Goal: Transaction & Acquisition: Purchase product/service

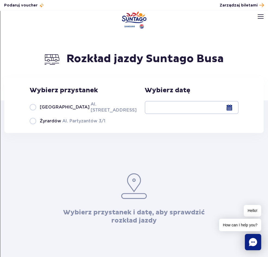
click at [69, 107] on label "Warszawa Al. [STREET_ADDRESS]" at bounding box center [80, 107] width 101 height 12
click at [36, 112] on input "Warszawa Al. [STREET_ADDRESS]" at bounding box center [33, 112] width 6 height 1
radio input "true"
click at [189, 108] on div at bounding box center [192, 107] width 94 height 13
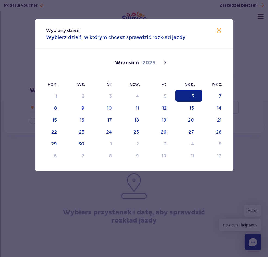
click at [183, 97] on span "6" at bounding box center [188, 96] width 27 height 12
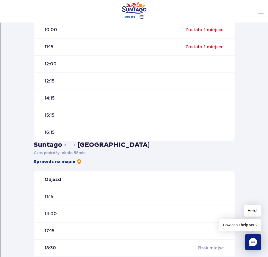
scroll to position [217, 0]
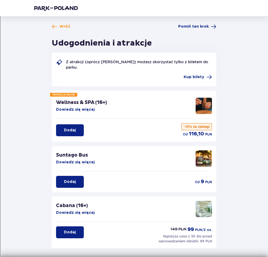
click at [75, 182] on p "Dodaj" at bounding box center [70, 181] width 12 height 5
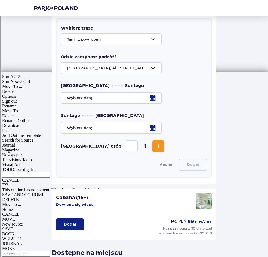
scroll to position [166, 0]
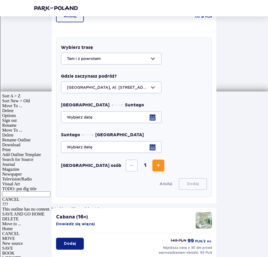
click at [91, 61] on div at bounding box center [134, 59] width 146 height 12
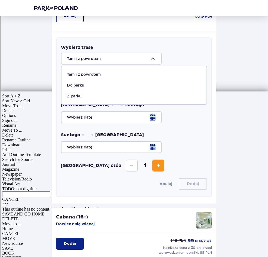
click at [91, 61] on div at bounding box center [134, 59] width 146 height 12
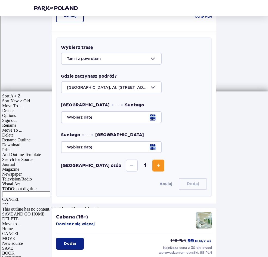
click at [90, 85] on div at bounding box center [134, 88] width 146 height 12
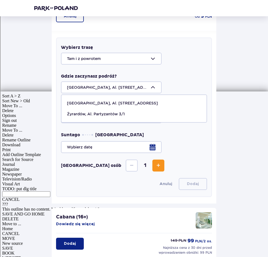
click at [90, 85] on div at bounding box center [134, 88] width 146 height 12
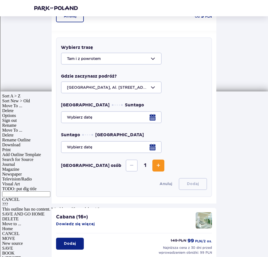
click at [90, 111] on div at bounding box center [134, 117] width 146 height 12
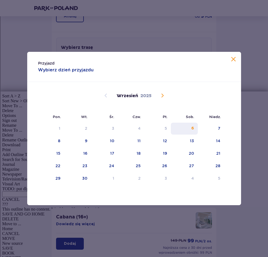
click at [192, 127] on div "6" at bounding box center [192, 128] width 3 height 5
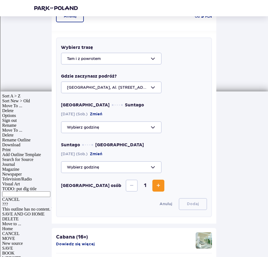
click at [126, 130] on div at bounding box center [134, 127] width 146 height 12
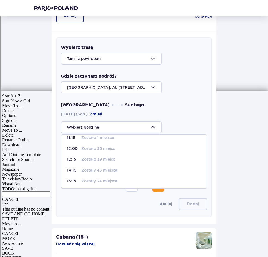
scroll to position [50, 0]
click at [73, 156] on p "14:15" at bounding box center [73, 158] width 12 height 5
type input "14:15"
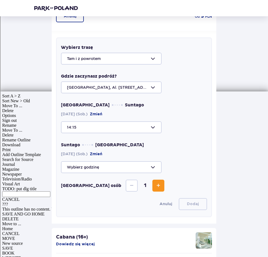
click at [87, 124] on div at bounding box center [134, 127] width 146 height 12
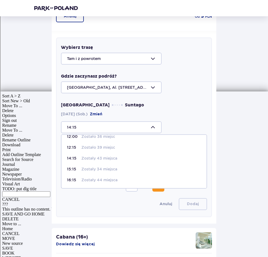
scroll to position [174, 0]
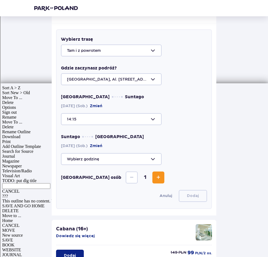
click at [40, 143] on div "Wróć Pomiń ten krok Udogodnienia i atrakcje Z atrakcji (oprócz Suntago Busa) mo…" at bounding box center [134, 113] width 208 height 526
click at [80, 158] on div at bounding box center [134, 159] width 146 height 12
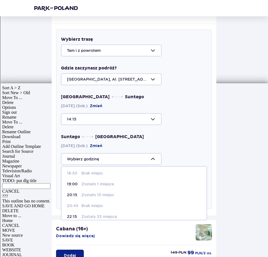
scroll to position [17, 0]
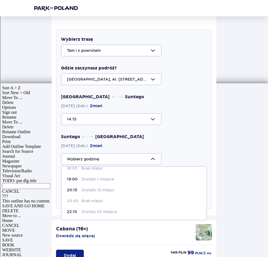
click at [79, 189] on div "20:15 Zostało 15 miejsc" at bounding box center [134, 189] width 134 height 5
type input "20:15"
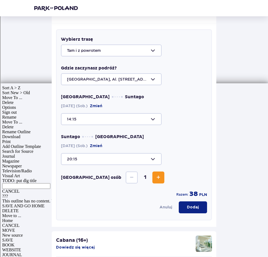
click at [118, 163] on div at bounding box center [134, 159] width 146 height 12
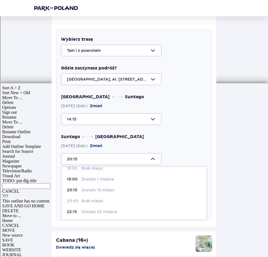
click at [177, 128] on div "Warszawa Suntago 06.09.2025 (Sob.) Zmień 14:15 Suntago Warszawa 06.09.2025 (Sob…" at bounding box center [134, 129] width 146 height 71
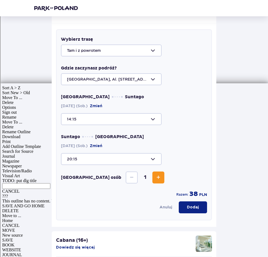
click at [189, 208] on p "Dodaj" at bounding box center [193, 207] width 12 height 5
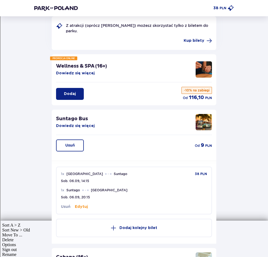
scroll to position [0, 0]
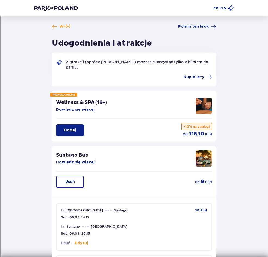
click at [202, 78] on span "Kup bilety" at bounding box center [193, 76] width 21 height 5
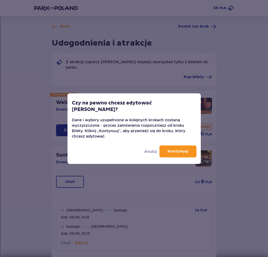
drag, startPoint x: 146, startPoint y: 149, endPoint x: 192, endPoint y: 132, distance: 49.0
click at [191, 132] on div "Czy na pewno chcesz edytować Bilety? Dane i wybory uzupełnione w kolejnych krok…" at bounding box center [133, 128] width 133 height 71
click at [188, 146] on button "Kontynuuj" at bounding box center [177, 152] width 37 height 12
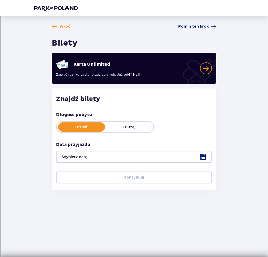
click at [123, 157] on div at bounding box center [133, 157] width 155 height 12
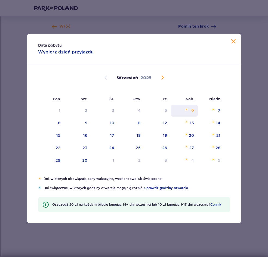
click at [188, 115] on div "6" at bounding box center [184, 111] width 27 height 12
type input "06.09.25"
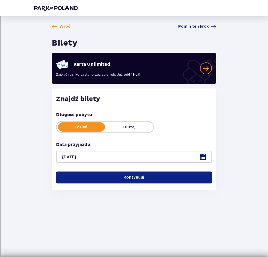
click at [149, 178] on button "Kontynuuj" at bounding box center [133, 178] width 155 height 12
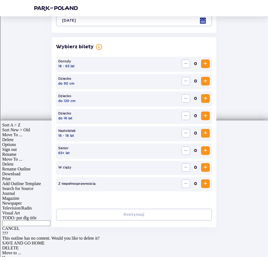
scroll to position [139, 0]
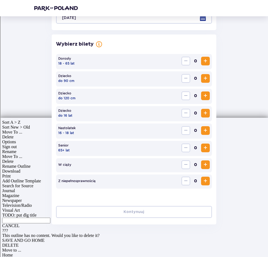
click at [204, 61] on span "Increase" at bounding box center [205, 61] width 7 height 7
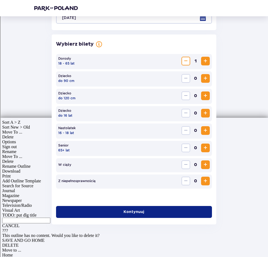
click at [204, 111] on span "Increase" at bounding box center [205, 113] width 7 height 7
click at [187, 209] on button "Kontynuuj" at bounding box center [133, 212] width 155 height 12
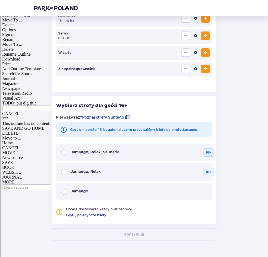
scroll to position [268, 0]
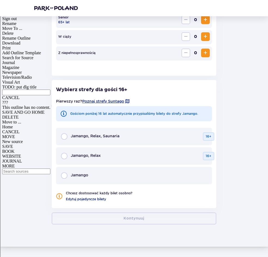
click at [122, 154] on div "Jamango, Relax 16+" at bounding box center [133, 156] width 155 height 17
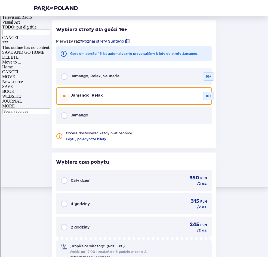
scroll to position [325, 0]
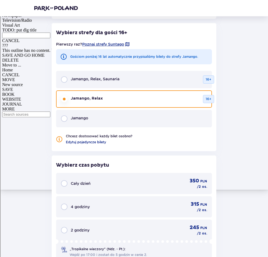
click at [94, 41] on div "Pierwszy raz? Poznaj strefy Suntago" at bounding box center [133, 44] width 155 height 10
click at [94, 44] on span "Poznaj strefy Suntago" at bounding box center [103, 44] width 42 height 5
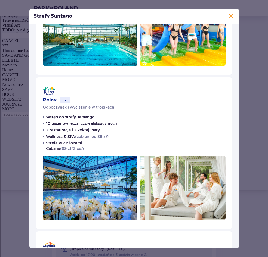
scroll to position [108, 0]
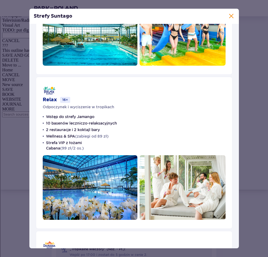
click at [194, 117] on div "Relax 16+ Odpoczynek i wyciszenie w tropikach Wstęp do strefy Jamango 10 basenó…" at bounding box center [134, 153] width 196 height 152
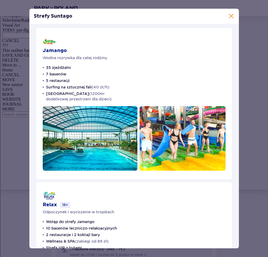
scroll to position [0, 0]
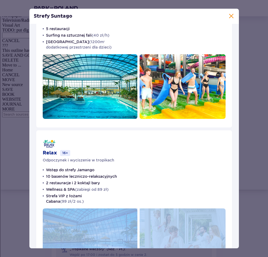
click at [177, 161] on div "Relax 16+ Odpoczynek i wyciszenie w tropikach Wstęp do strefy Jamango 10 basenó…" at bounding box center [134, 206] width 196 height 152
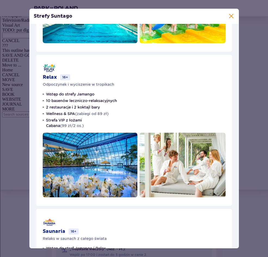
scroll to position [131, 0]
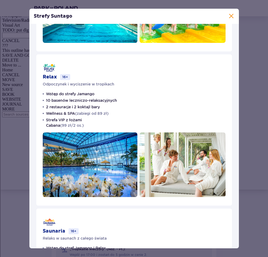
click at [229, 14] on span at bounding box center [231, 16] width 7 height 7
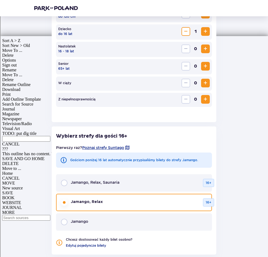
scroll to position [408, 0]
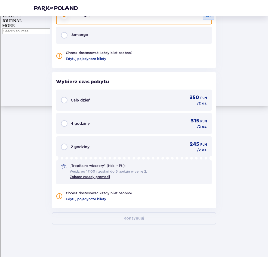
click at [77, 123] on p "4 godziny" at bounding box center [80, 123] width 19 height 5
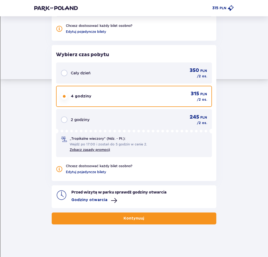
click at [85, 78] on div "Cały dzień 350 PLN / 2 os." at bounding box center [134, 72] width 146 height 11
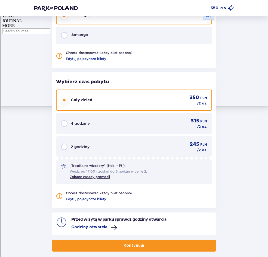
scroll to position [435, 0]
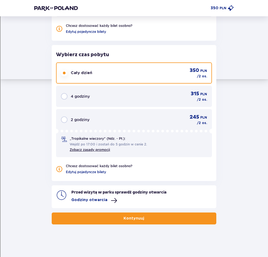
click at [118, 220] on button "Kontynuuj" at bounding box center [134, 219] width 164 height 12
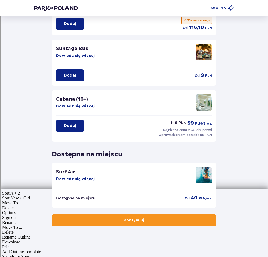
scroll to position [70, 0]
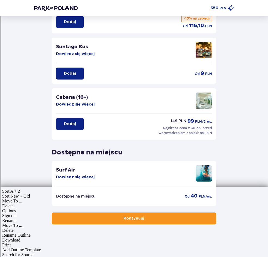
click at [89, 225] on div "Wróć Pomiń ten krok Udogodnienia i atrakcje PROMOCJA ONLINE Wellness & SPA (16+…" at bounding box center [134, 101] width 268 height 311
click at [83, 215] on button "Kontynuuj" at bounding box center [134, 219] width 164 height 12
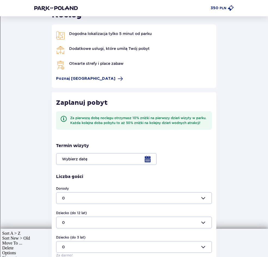
scroll to position [29, 0]
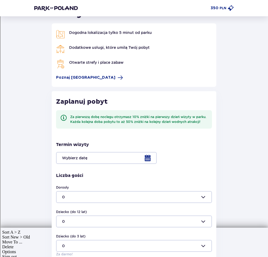
click at [83, 158] on div at bounding box center [133, 158] width 155 height 12
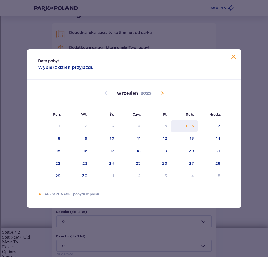
click at [192, 127] on div "6" at bounding box center [192, 125] width 2 height 5
click at [232, 58] on span at bounding box center [233, 57] width 7 height 7
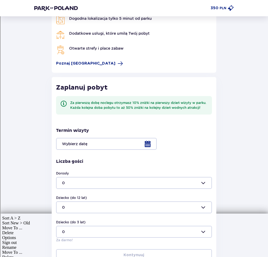
scroll to position [43, 0]
click at [108, 146] on div at bounding box center [133, 144] width 155 height 12
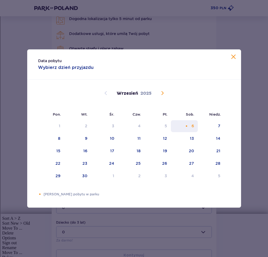
click at [191, 124] on div "6" at bounding box center [184, 126] width 27 height 12
click at [235, 55] on span at bounding box center [233, 57] width 7 height 7
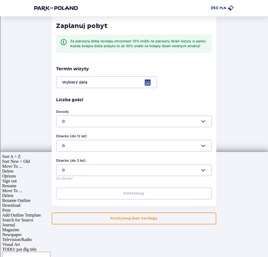
click at [136, 216] on p "Kontynuuj bez noclegu" at bounding box center [133, 218] width 47 height 5
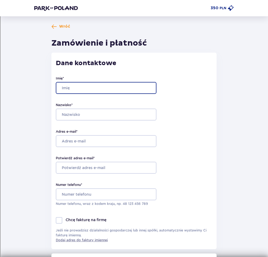
click at [73, 85] on input "Imię *" at bounding box center [106, 88] width 101 height 12
type input "Hubert"
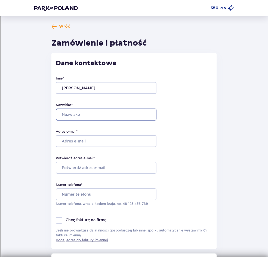
type input "Pysklo"
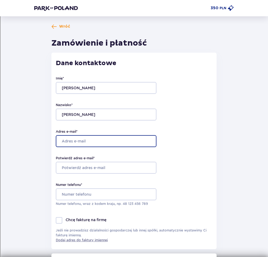
type input "[PERSON_NAME][EMAIL_ADDRESS][DOMAIN_NAME]"
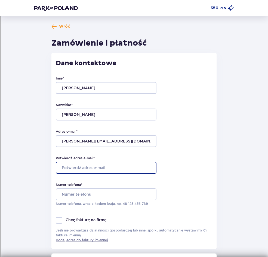
type input "[PERSON_NAME][EMAIL_ADDRESS][DOMAIN_NAME]"
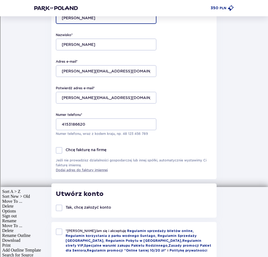
scroll to position [95, 0]
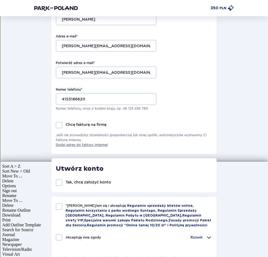
click at [76, 92] on div "Numer telefonu * 4153186620 Numer telefonu, wraz z kodem kraju, np. 48 ​123 ​45…" at bounding box center [134, 99] width 156 height 24
click at [76, 96] on input "4153186620" at bounding box center [106, 99] width 101 height 12
type input "693995596"
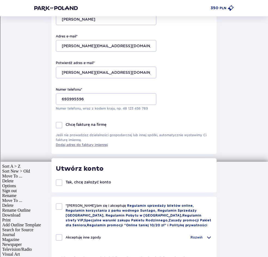
click at [23, 143] on div "Wróć Zamówienie i płatność Dane kontaktowe Imię * Hubert Nazwisko * Pysklo Adre…" at bounding box center [134, 210] width 268 height 578
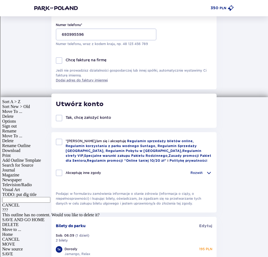
click at [56, 145] on div "*Zapoznałem/am się i akceptuję Regulamin sprzedaży biletów online, Regulamin ko…" at bounding box center [134, 151] width 156 height 24
checkbox input "true"
click at [60, 170] on div "*Zapoznałem/am się i akceptuję Regulamin sprzedaży biletów online, Regulamin ko…" at bounding box center [134, 161] width 156 height 44
click at [60, 176] on div at bounding box center [59, 173] width 7 height 7
checkbox input "true"
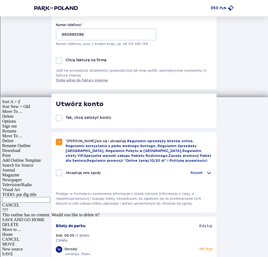
checkbox input "true"
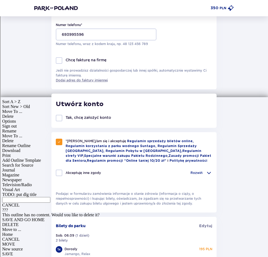
checkbox input "true"
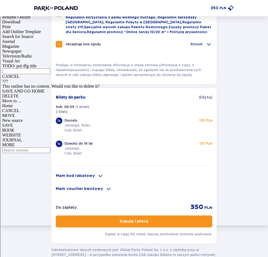
scroll to position [320, 0]
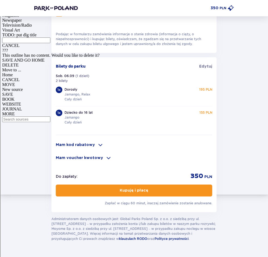
drag, startPoint x: 87, startPoint y: 144, endPoint x: 150, endPoint y: 161, distance: 64.9
click at [150, 161] on div "Mam kod rabatowy Zastosuj Mam voucher kwotowy Zastosuj" at bounding box center [134, 151] width 156 height 22
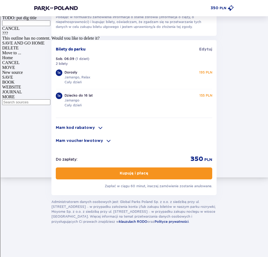
click at [135, 175] on p "Kupuję i płacę" at bounding box center [134, 173] width 29 height 5
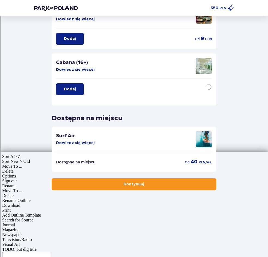
scroll to position [70, 0]
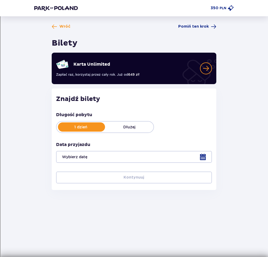
type input "06.09.25"
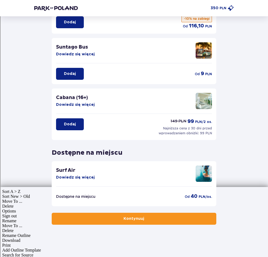
scroll to position [70, 0]
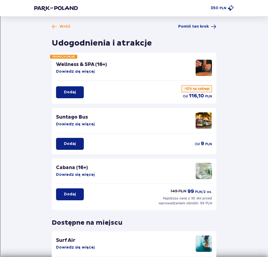
click at [231, 4] on header "350 PLN" at bounding box center [134, 8] width 268 height 16
click at [223, 9] on p "PLN" at bounding box center [222, 8] width 7 height 5
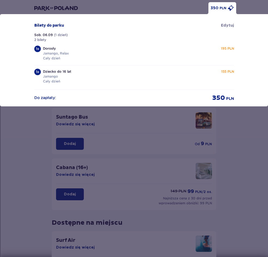
click at [125, 146] on div "350 PLN Bilety do parku Edytuj Sob. 06.09 ( 1 dzień ) 2 bilety 1 x Dorosły Jama…" at bounding box center [134, 128] width 268 height 257
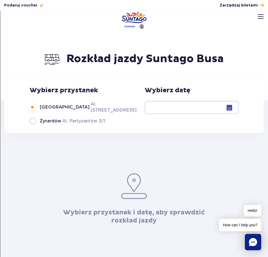
click at [155, 114] on div at bounding box center [192, 107] width 94 height 13
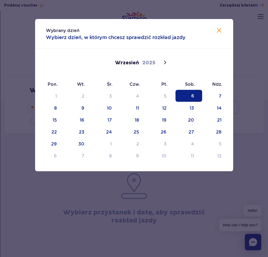
click at [189, 99] on span "6" at bounding box center [188, 96] width 27 height 12
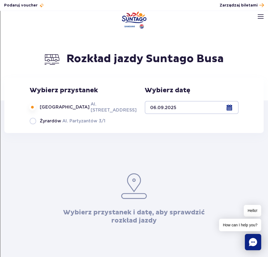
click at [92, 112] on label "Warszawa Al. [STREET_ADDRESS]" at bounding box center [80, 107] width 101 height 12
click at [36, 112] on input "Warszawa Al. [STREET_ADDRESS]" at bounding box center [33, 112] width 6 height 1
click at [83, 119] on label "Żyrardów Al. Partyzantów 3/1" at bounding box center [80, 121] width 101 height 7
click at [36, 123] on input "Żyrardów Al. Partyzantów 3/1" at bounding box center [33, 123] width 6 height 1
radio input "true"
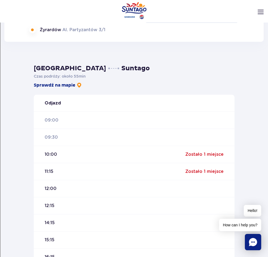
click at [83, 111] on div "Rozkład jazdy Suntago Busa Wybierz przystanek Warszawa Al. Jerozolimskie 56 Żyr…" at bounding box center [134, 245] width 268 height 614
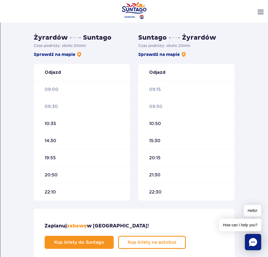
scroll to position [10, 0]
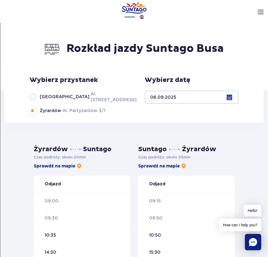
click at [66, 96] on div "Wybierz przystanek Warszawa Al. Jerozolimskie 56 Żyrardów Al. Partyzantów 3/1" at bounding box center [80, 95] width 101 height 38
click at [66, 99] on label "Warszawa Al. Jerozolimskie 56" at bounding box center [80, 97] width 101 height 12
click at [36, 102] on input "Warszawa Al. Jerozolimskie 56" at bounding box center [33, 102] width 6 height 1
radio input "true"
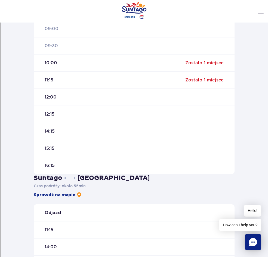
scroll to position [183, 0]
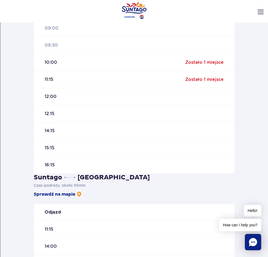
click at [49, 119] on div "12:15" at bounding box center [134, 113] width 201 height 17
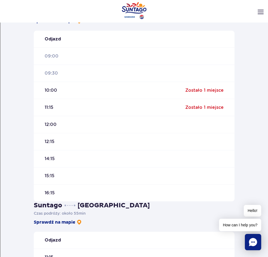
scroll to position [190, 0]
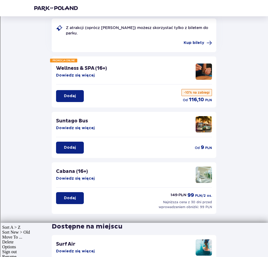
scroll to position [35, 0]
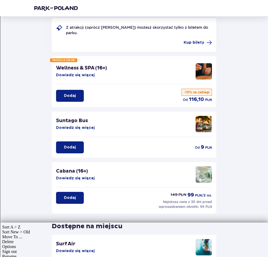
click at [74, 155] on div "Suntago Bus Dowiedz się więcej Dodaj od 9 PLN" at bounding box center [134, 135] width 164 height 46
click at [71, 150] on button "Dodaj" at bounding box center [70, 148] width 28 height 12
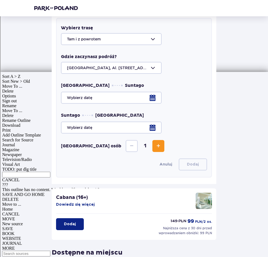
scroll to position [186, 0]
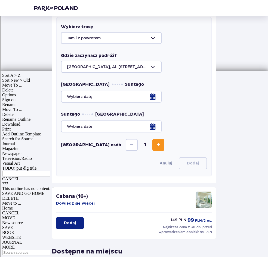
click at [98, 34] on div at bounding box center [134, 38] width 146 height 12
click at [45, 47] on div "Wróć Pomiń ten krok Udogodnienia i atrakcje Z atrakcji (oprócz Suntago Busa) mo…" at bounding box center [134, 91] width 208 height 506
click at [102, 66] on div at bounding box center [134, 67] width 146 height 12
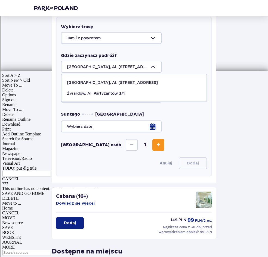
click at [102, 66] on div at bounding box center [134, 67] width 146 height 12
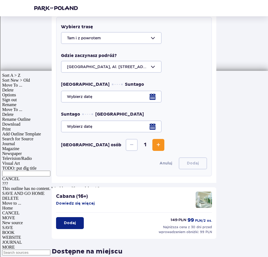
click at [91, 96] on div at bounding box center [134, 97] width 146 height 12
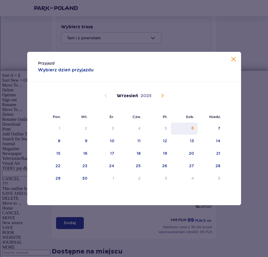
click at [185, 129] on div "6" at bounding box center [184, 129] width 27 height 12
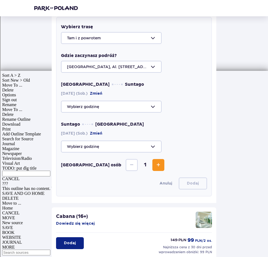
click at [229, 57] on div "Wróć Pomiń ten krok Udogodnienia i atrakcje Z atrakcji (oprócz Suntago Busa) mo…" at bounding box center [134, 101] width 208 height 526
click at [119, 104] on div at bounding box center [134, 107] width 146 height 12
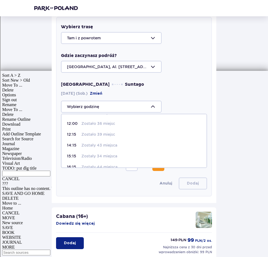
scroll to position [184, 0]
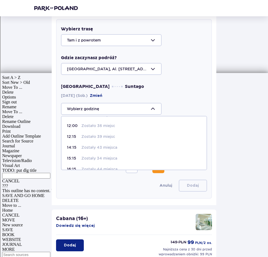
click at [183, 74] on div at bounding box center [134, 69] width 146 height 12
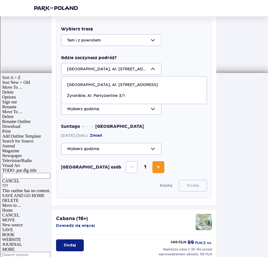
click at [173, 120] on div "Warszawa Suntago 06.09.2025 (Sob.) Zmień Suntago Warszawa 06.09.2025 (Sob.) Zmi…" at bounding box center [134, 119] width 146 height 71
click at [145, 116] on div "Warszawa Suntago 06.09.2025 (Sob.) Zmień Suntago Warszawa 06.09.2025 (Sob.) Zmi…" at bounding box center [134, 119] width 146 height 71
click at [144, 115] on div "Warszawa Suntago 06.09.2025 (Sob.) Zmień Suntago Warszawa 06.09.2025 (Sob.) Zmi…" at bounding box center [134, 119] width 146 height 71
click at [143, 109] on div at bounding box center [134, 109] width 146 height 12
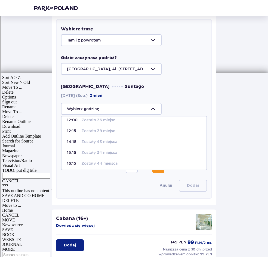
scroll to position [50, 0]
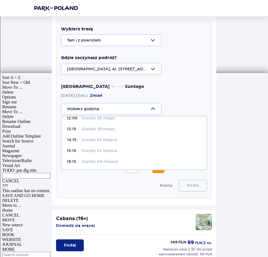
click at [102, 142] on p "Zostały 43 miejsca" at bounding box center [99, 139] width 36 height 5
type input "14:15"
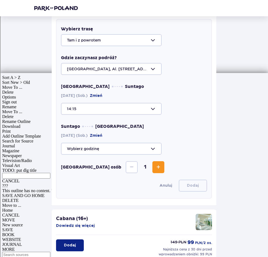
click at [105, 149] on div at bounding box center [134, 149] width 146 height 12
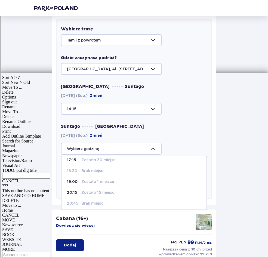
scroll to position [5, 0]
click at [96, 190] on p "Zostało 15 miejsc" at bounding box center [97, 191] width 33 height 5
type input "20:15"
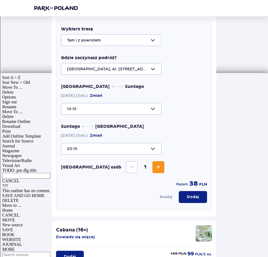
click at [192, 193] on button "Dodaj" at bounding box center [193, 197] width 28 height 12
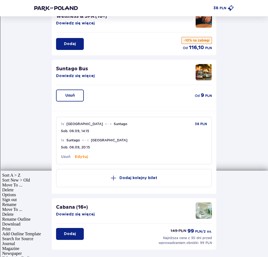
scroll to position [85, 0]
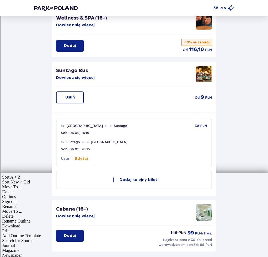
click at [78, 157] on button "Edytuj" at bounding box center [81, 158] width 13 height 5
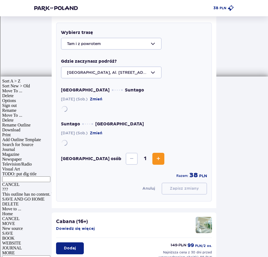
scroll to position [183, 0]
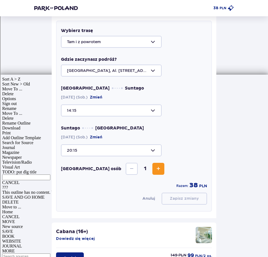
click at [155, 170] on span "Increase" at bounding box center [158, 169] width 7 height 7
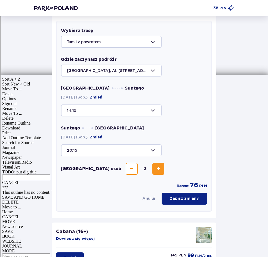
click at [186, 205] on button "Zapisz zmiany" at bounding box center [183, 199] width 45 height 12
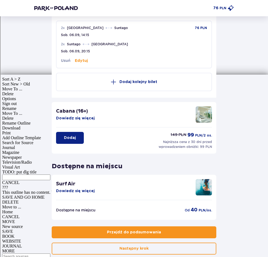
click at [179, 234] on button "Przejdź do podsumowania" at bounding box center [134, 233] width 164 height 12
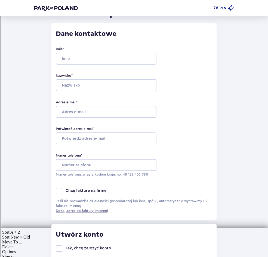
click at [179, 234] on div "Utwórz konto" at bounding box center [134, 235] width 156 height 8
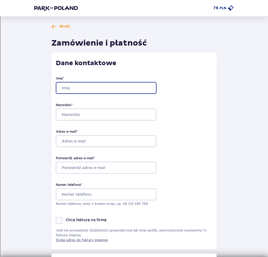
click at [101, 86] on input "Imię *" at bounding box center [106, 88] width 101 height 12
type input "Hubert"
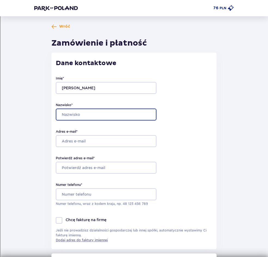
type input "Pysklo"
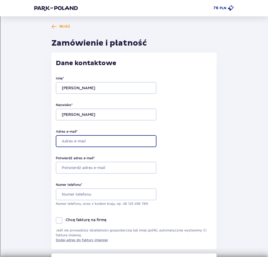
type input "[PERSON_NAME][EMAIL_ADDRESS][DOMAIN_NAME]"
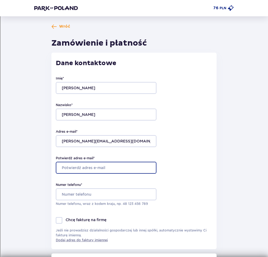
type input "[PERSON_NAME][EMAIL_ADDRESS][DOMAIN_NAME]"
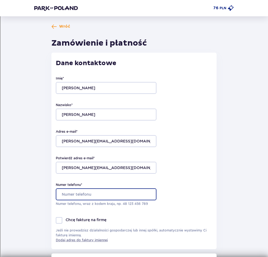
type input "4153186620"
click at [92, 192] on input "4153186620" at bounding box center [106, 195] width 101 height 12
type input "693995596"
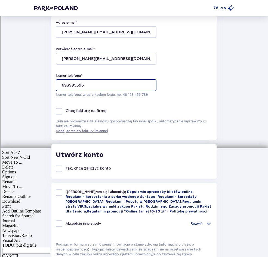
scroll to position [110, 0]
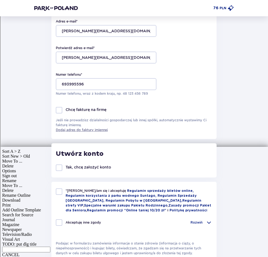
click at [72, 223] on p "Akceptuję inne zgody" at bounding box center [82, 222] width 35 height 5
checkbox input "true"
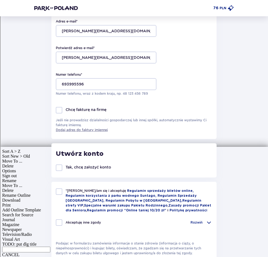
checkbox input "true"
click at [59, 199] on div "*Zapoznałem/am się i akceptuję Regulamin sprzedaży biletów online, Regulamin ko…" at bounding box center [134, 201] width 156 height 24
checkbox input "true"
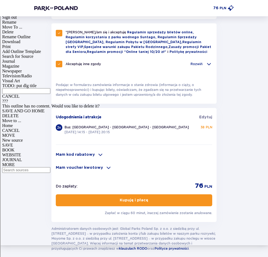
scroll to position [281, 0]
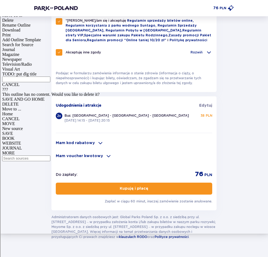
click at [109, 193] on button "Kupuję i płacę" at bounding box center [134, 189] width 156 height 12
